Goal: Task Accomplishment & Management: Use online tool/utility

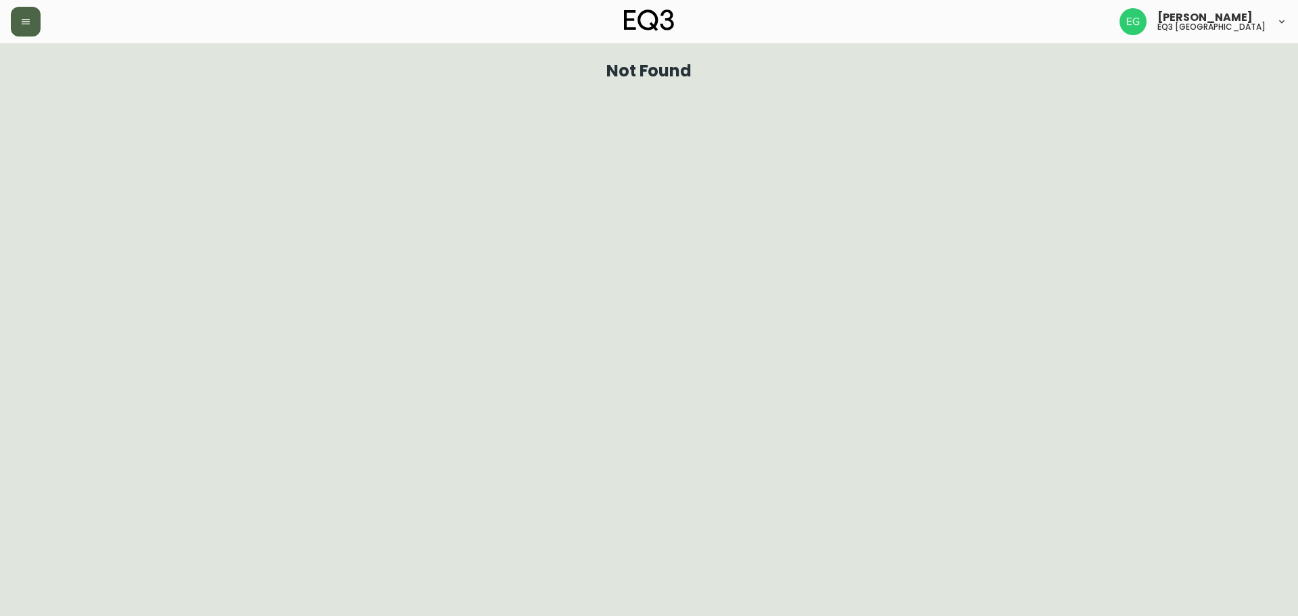
click at [19, 19] on button "button" at bounding box center [26, 22] width 30 height 30
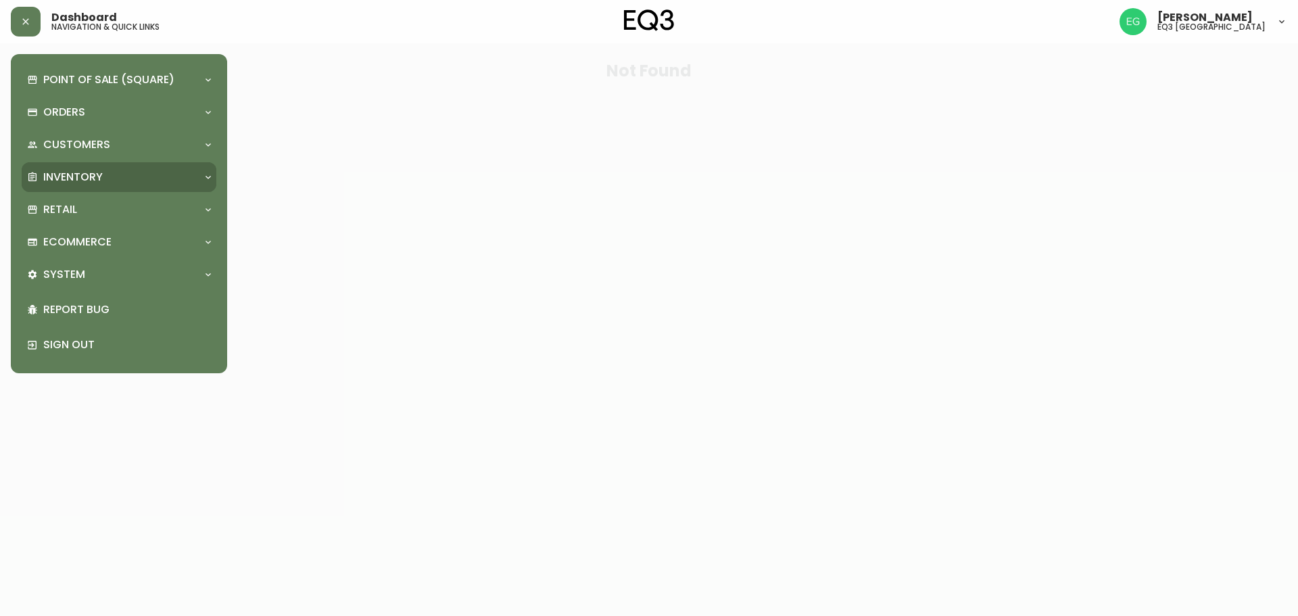
click at [110, 178] on div "Inventory" at bounding box center [112, 177] width 170 height 15
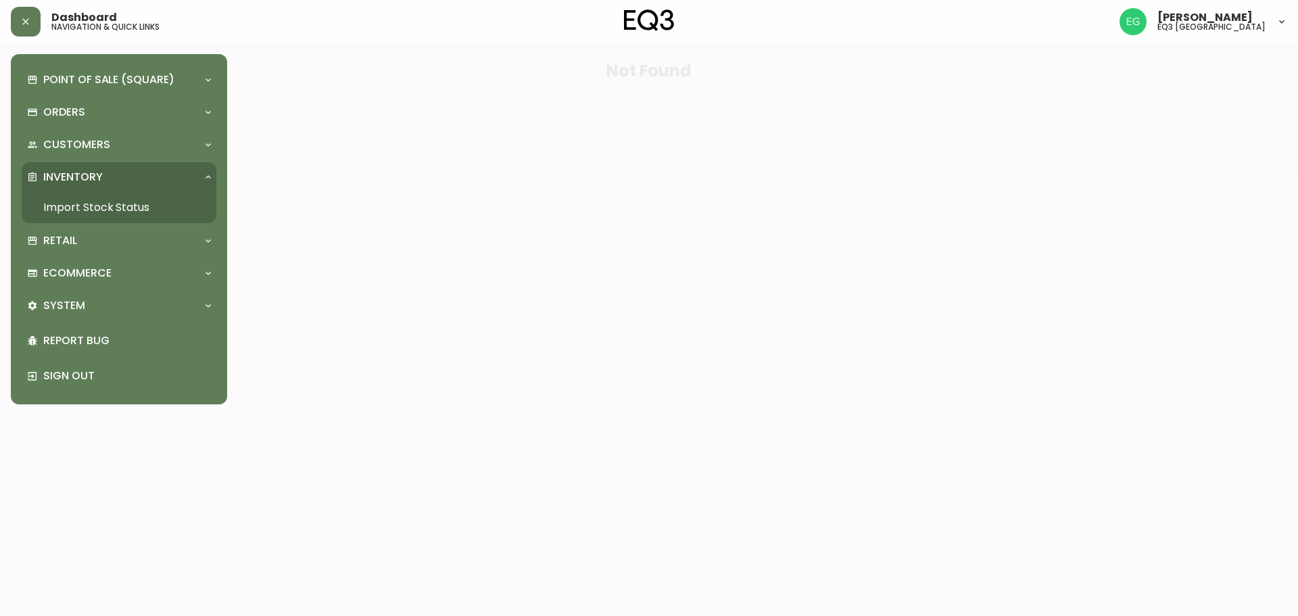
click at [138, 213] on link "Import Stock Status" at bounding box center [119, 207] width 195 height 31
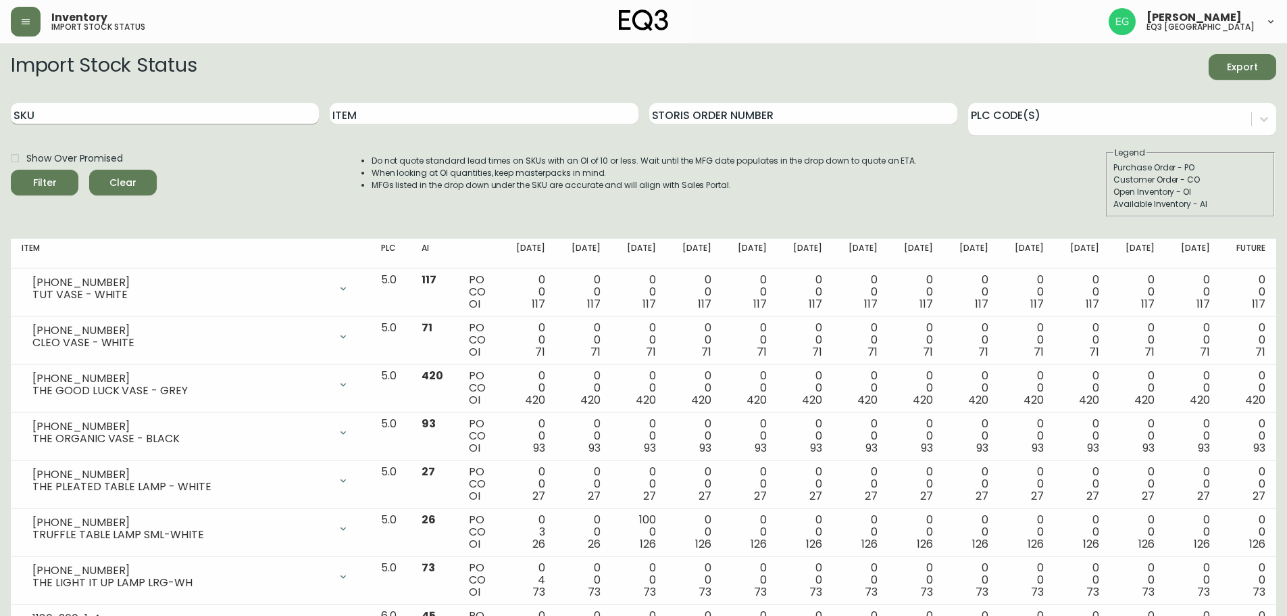
click at [130, 118] on input "SKU" at bounding box center [165, 114] width 308 height 22
paste input "[PHONE_NUMBER]"
type input "[PHONE_NUMBER]"
click at [11, 170] on button "Filter" at bounding box center [45, 183] width 68 height 26
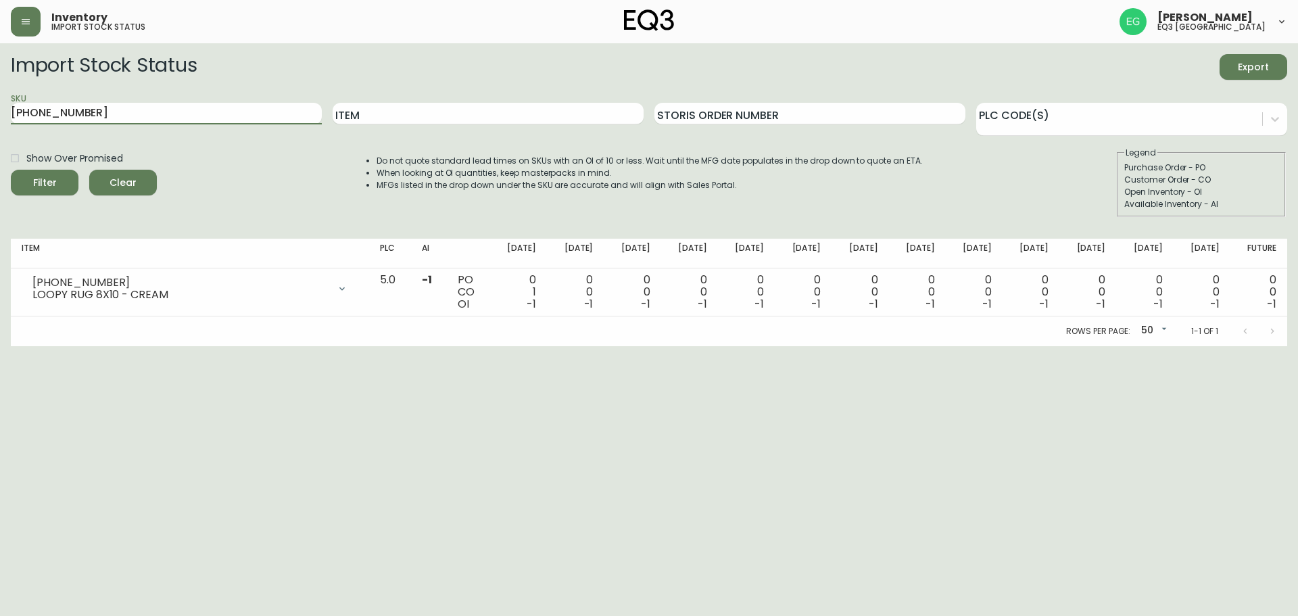
drag, startPoint x: 129, startPoint y: 107, endPoint x: 0, endPoint y: 86, distance: 130.8
click at [0, 86] on main "Import Stock Status Export SKU [PHONE_NUMBER] Item Storis Order Number PLC Code…" at bounding box center [649, 194] width 1298 height 303
paste input "[PHONE_NUMBER]"
type input "[PHONE_NUMBER]"
click at [11, 170] on button "Filter" at bounding box center [45, 183] width 68 height 26
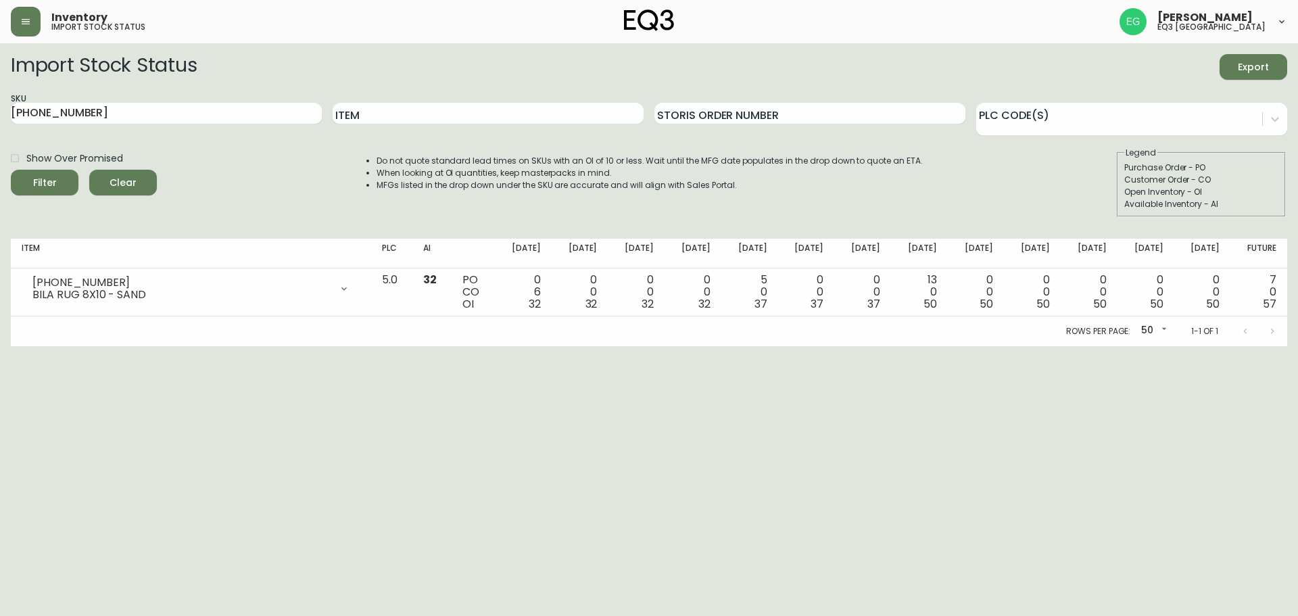
click at [1176, 346] on html "Inventory import stock status [PERSON_NAME] eq3 [GEOGRAPHIC_DATA] Import Stock …" at bounding box center [649, 173] width 1298 height 346
drag, startPoint x: 115, startPoint y: 116, endPoint x: 0, endPoint y: 106, distance: 115.3
click at [0, 106] on main "Import Stock Status Export SKU [PHONE_NUMBER] Item Storis Order Number PLC Code…" at bounding box center [649, 194] width 1298 height 303
